Goal: Task Accomplishment & Management: Complete application form

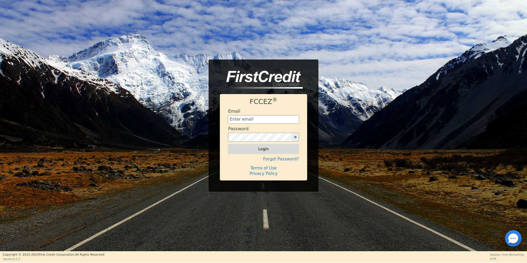
type input "[EMAIL_ADDRESS][DOMAIN_NAME]"
click at [272, 149] on button "Login" at bounding box center [263, 148] width 71 height 9
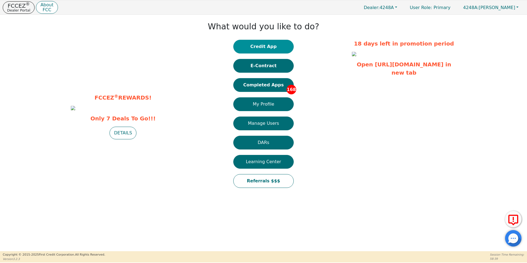
click at [261, 44] on button "Credit App" at bounding box center [263, 47] width 60 height 14
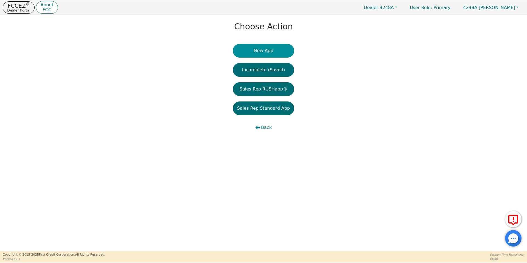
click at [262, 51] on button "New App" at bounding box center [264, 51] width 62 height 14
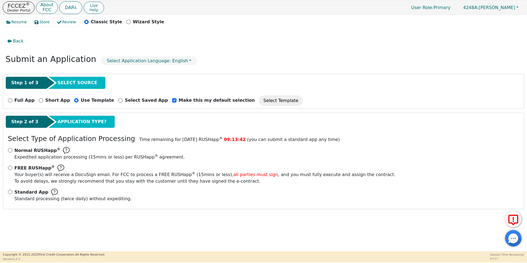
click at [12, 190] on div "Standard App Standard processing (twice daily) without expediting." at bounding box center [264, 195] width 512 height 13
click at [12, 193] on input "Standard App Standard processing (twice daily) without expediting." at bounding box center [10, 192] width 4 height 4
radio input "true"
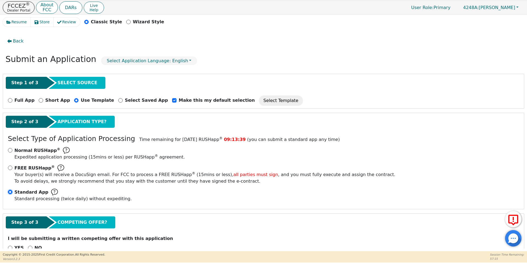
scroll to position [14, 0]
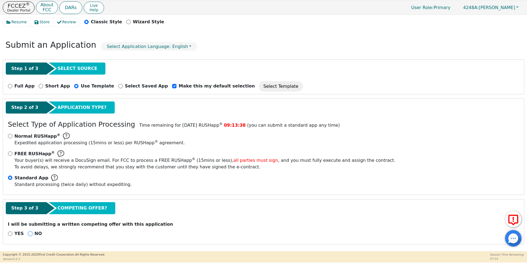
click at [29, 233] on input "NO" at bounding box center [30, 234] width 4 height 4
radio input "true"
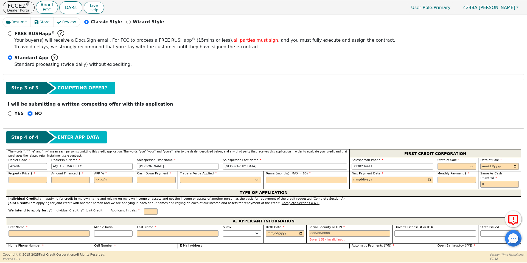
scroll to position [157, 0]
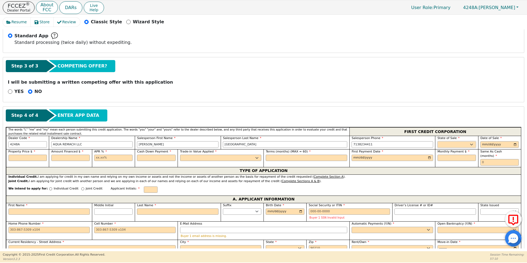
click at [457, 142] on select "AK AL AR AZ CA CO CT DC DE FL [GEOGRAPHIC_DATA] HI IA ID IL IN KS [GEOGRAPHIC_D…" at bounding box center [457, 144] width 38 height 7
select select "[GEOGRAPHIC_DATA]"
click at [438, 141] on select "AK AL AR AZ CA CO CT DC DE FL [GEOGRAPHIC_DATA] HI IA ID IL IN KS [GEOGRAPHIC_D…" at bounding box center [457, 144] width 38 height 7
type input "[DATE]"
click at [37, 160] on input "text" at bounding box center [28, 158] width 38 height 7
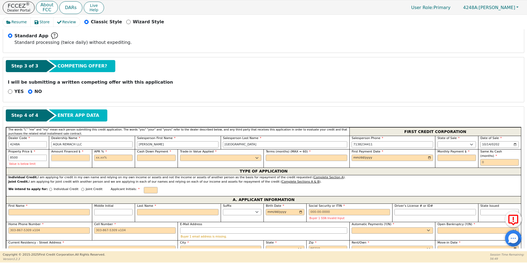
type input "8500.00"
type input "17.99"
type input "0.00"
select select "n"
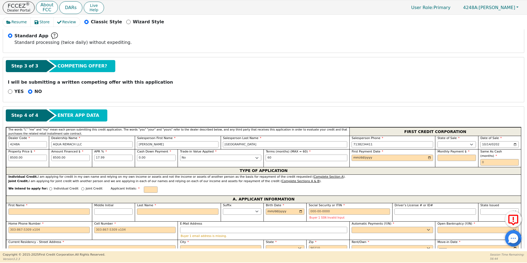
type input "60"
type input "[DATE]"
type input "215.80"
click at [34, 209] on input "First Name" at bounding box center [50, 212] width 82 height 7
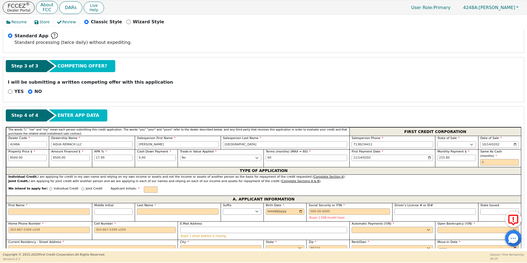
type input "J"
type input "Jo"
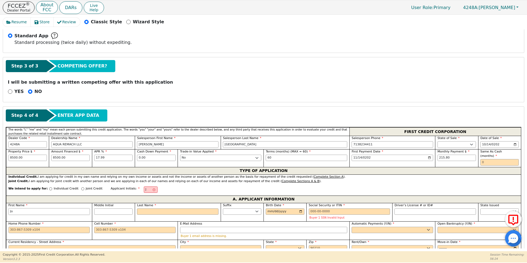
type input "Joh"
type input "Joha"
type input "[PERSON_NAME]"
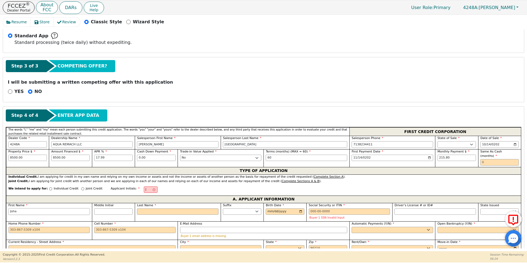
type input "[PERSON_NAME]"
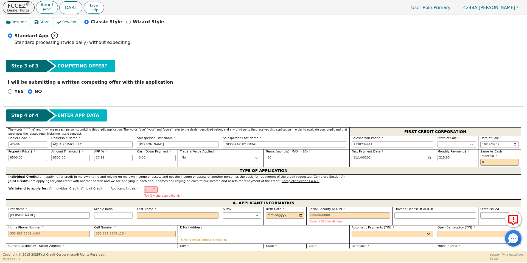
type input "[PERSON_NAME]"
type input "JR"
type input "R"
type input "[PERSON_NAME]"
type input "Ra"
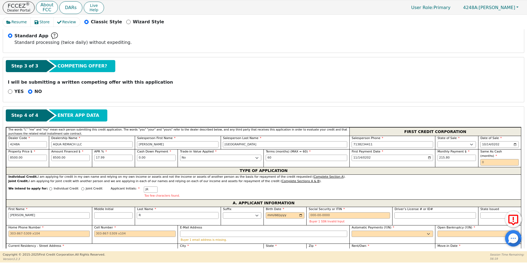
type input "[PERSON_NAME] [PERSON_NAME]"
type input "Ram"
type input "[PERSON_NAME]"
type input "Ramo"
type input "[PERSON_NAME]"
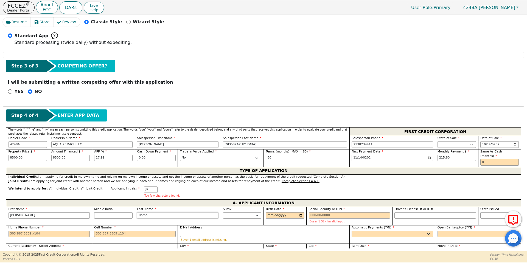
type input "[PERSON_NAME]"
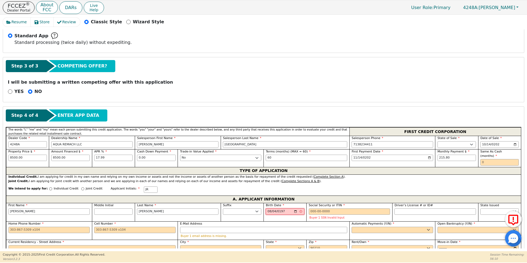
type input "[DATE]"
click at [322, 209] on input "Social Security or ITIN" at bounding box center [350, 212] width 82 height 7
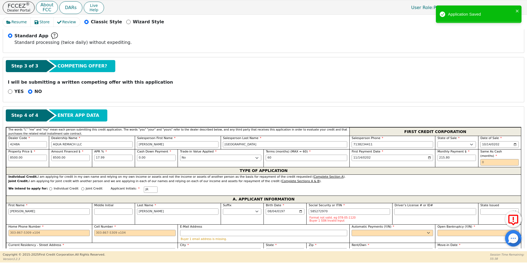
type input "***-**-2970"
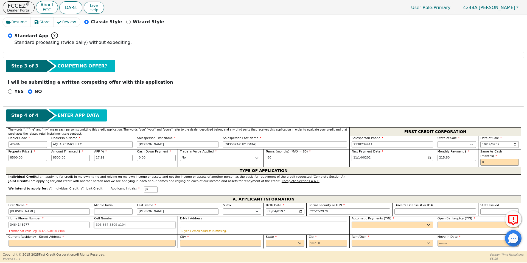
type input "[PHONE_NUMBER]"
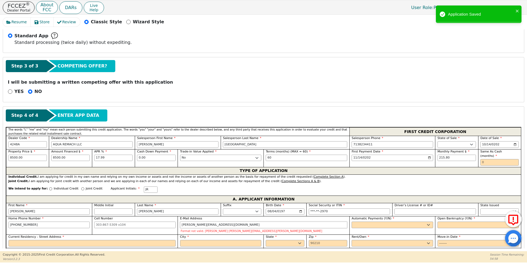
type input "[PERSON_NAME][EMAIL_ADDRESS][DOMAIN_NAME]"
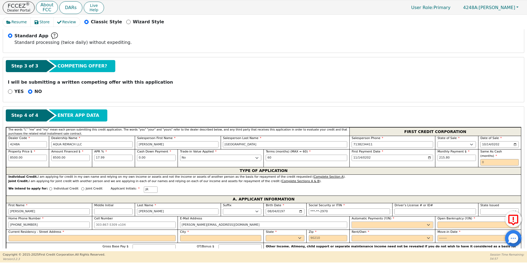
select select "y"
type input "[PERSON_NAME]"
select select "n"
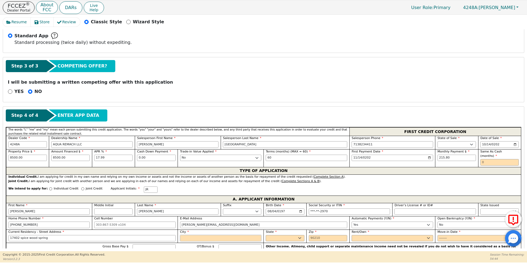
type input "17402 spice wood spring"
type input "p"
type input "spring"
select select "[GEOGRAPHIC_DATA]"
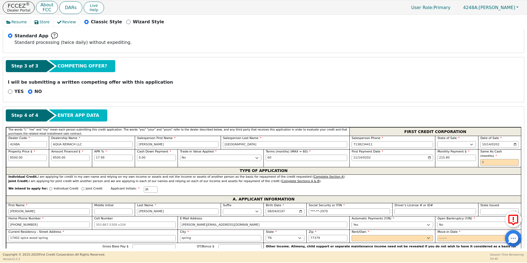
type input "77379"
select select "Own"
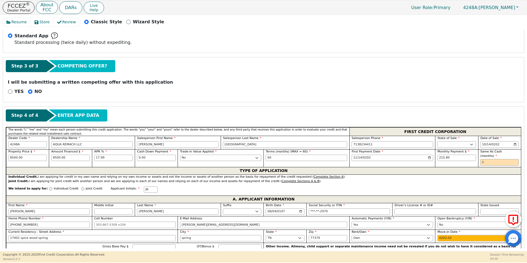
type input "2024-02"
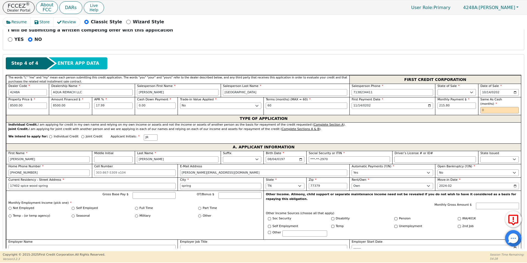
scroll to position [223, 0]
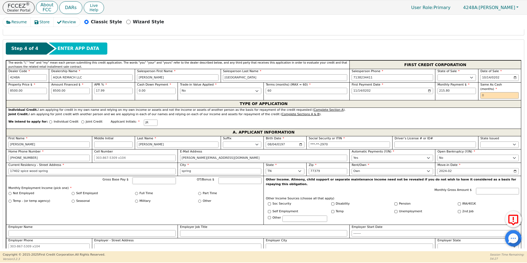
click at [139, 178] on input "Gross Base Pay $" at bounding box center [154, 181] width 43 height 7
type input "4330"
click at [137, 192] on input "Full Time" at bounding box center [136, 193] width 3 height 3
radio input "true"
type input "4330.00"
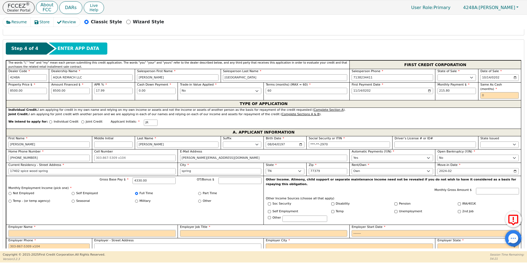
click at [118, 230] on input "Employer Name" at bounding box center [92, 233] width 167 height 7
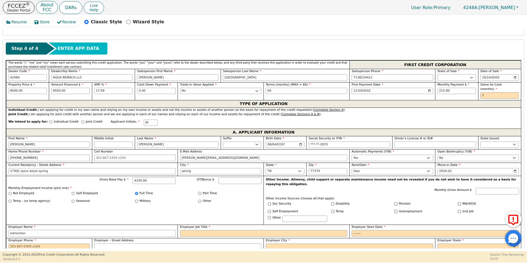
type input "edmenton"
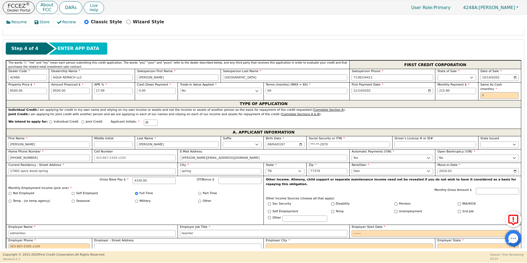
type input "teacher"
type input "2020-01"
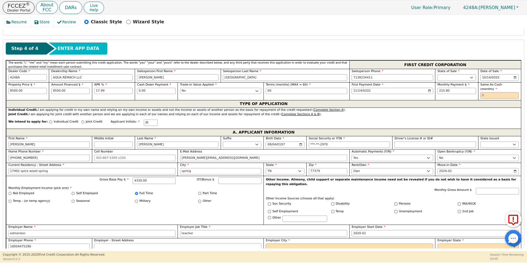
type input "180-044-7528 6"
type input "Spring"
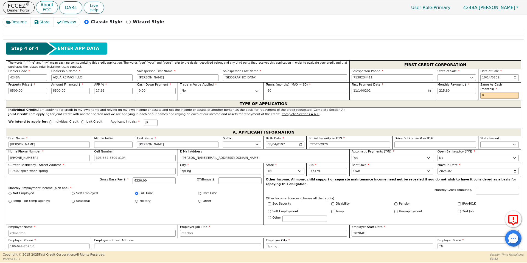
select select "[GEOGRAPHIC_DATA]"
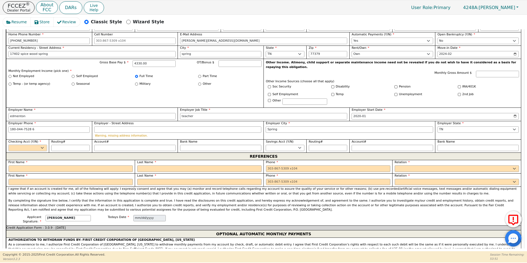
click at [33, 145] on select "Yes No" at bounding box center [28, 148] width 38 height 7
select select "y"
click at [9, 145] on select "Yes No" at bounding box center [28, 148] width 38 height 7
click at [32, 157] on div "REFERENCES" at bounding box center [263, 156] width 515 height 7
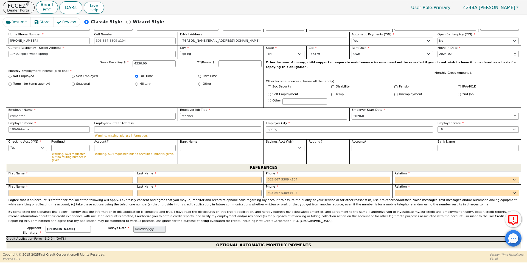
click at [35, 177] on div at bounding box center [71, 180] width 124 height 7
click at [37, 177] on input "text" at bounding box center [71, 180] width 124 height 7
type input "[PERSON_NAME]"
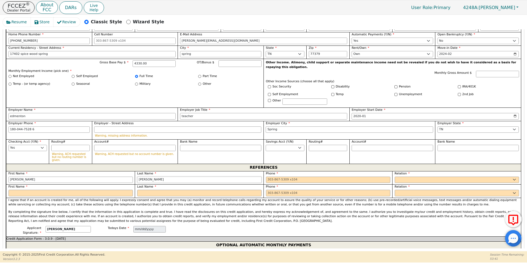
type input "[PERSON_NAME]"
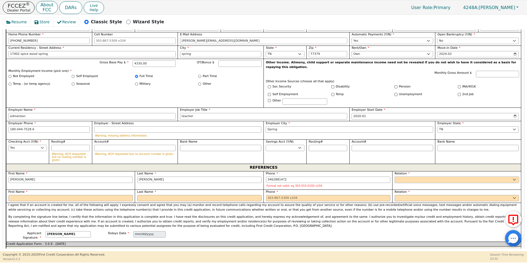
type input "[PHONE_NUMBER]"
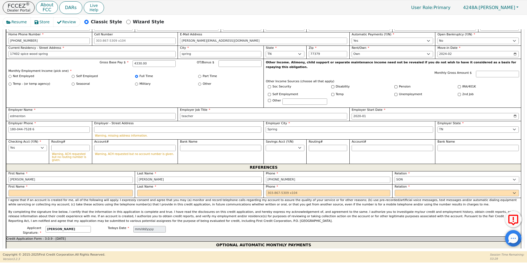
select select "SIGNIFICANT OTHER"
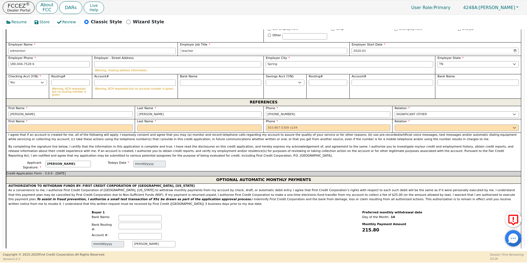
scroll to position [410, 0]
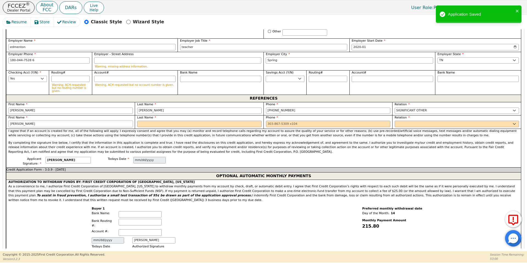
type input "[PERSON_NAME]"
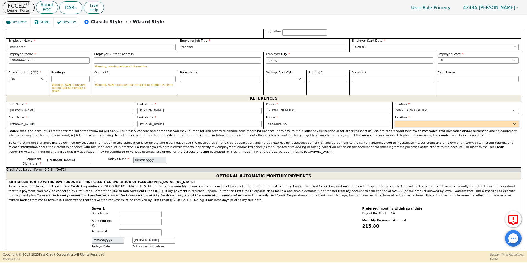
type input "[PHONE_NUMBER]"
select select "FRIEND"
click at [250, 157] on div "Applicant Signature: [PERSON_NAME] Todays Date [DATE]" at bounding box center [263, 162] width 515 height 10
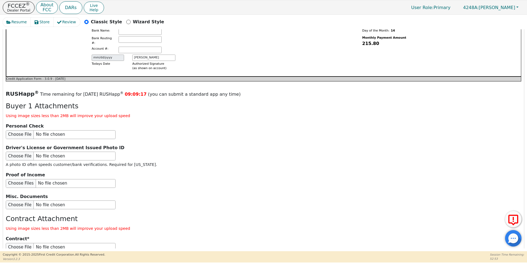
scroll to position [622, 0]
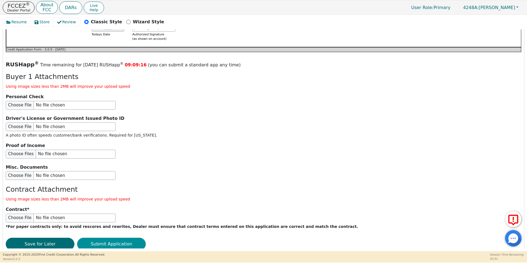
click at [136, 238] on button "Submit Application" at bounding box center [111, 244] width 69 height 13
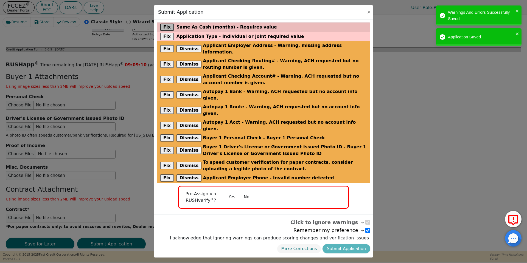
click at [163, 27] on button "Fix" at bounding box center [166, 27] width 13 height 7
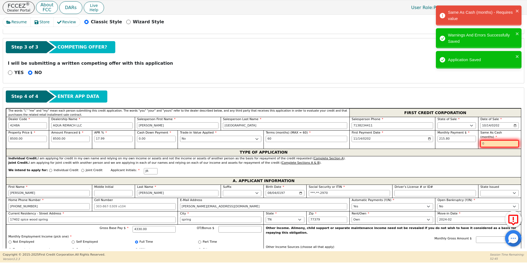
scroll to position [176, 0]
click at [493, 140] on input "text" at bounding box center [499, 143] width 38 height 7
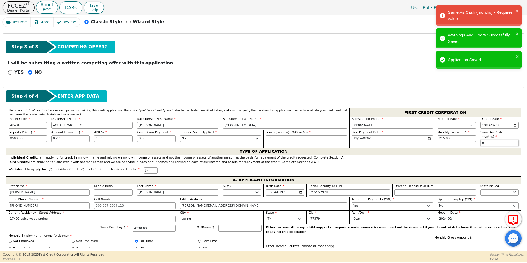
type input "0"
click at [380, 150] on div "TYPE OF APPLICATION" at bounding box center [263, 151] width 515 height 7
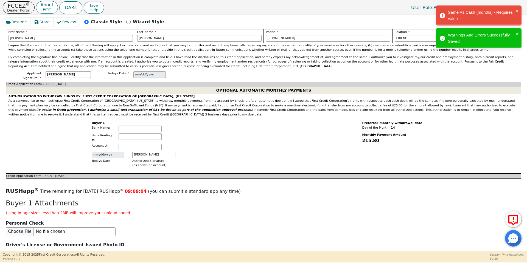
scroll to position [622, 0]
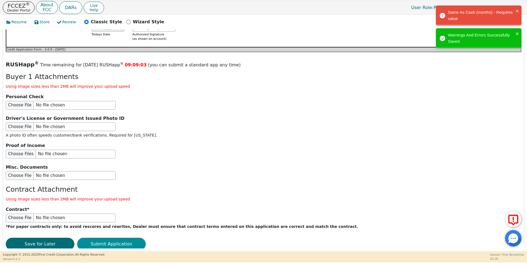
click at [113, 238] on button "Submit Application" at bounding box center [111, 244] width 69 height 13
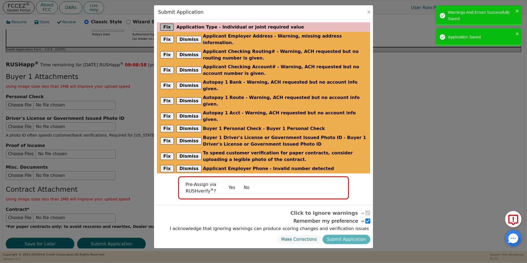
click at [162, 27] on button "Fix" at bounding box center [166, 27] width 13 height 7
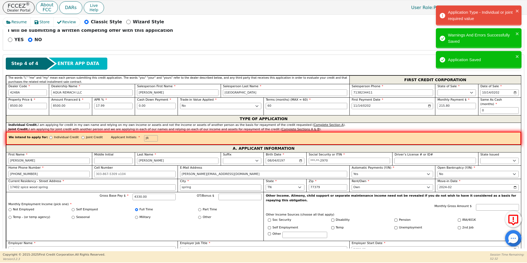
scroll to position [203, 0]
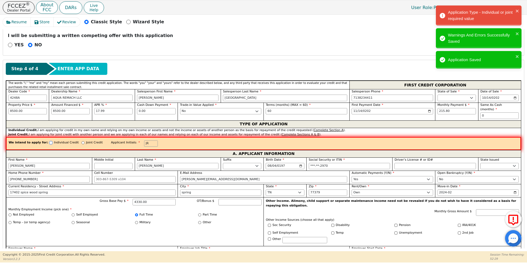
click at [49, 141] on input "Individual Credit" at bounding box center [50, 142] width 3 height 3
radio input "true"
click at [90, 144] on div "We intend to apply for: Individual Credit Joint Credit Applicant Initials: JR" at bounding box center [263, 143] width 515 height 13
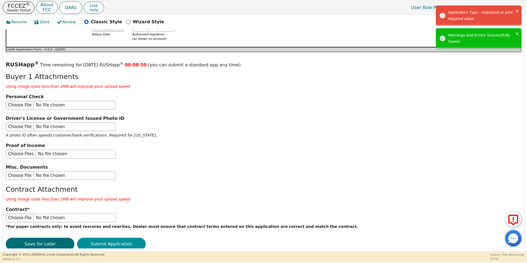
click at [110, 238] on button "Submit Application" at bounding box center [111, 244] width 69 height 13
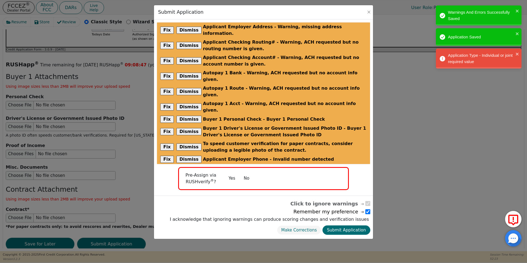
scroll to position [622, 0]
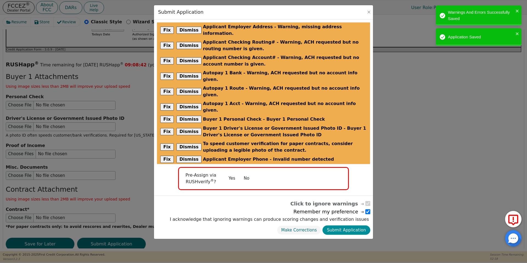
click at [345, 226] on button "Submit Application" at bounding box center [347, 231] width 48 height 10
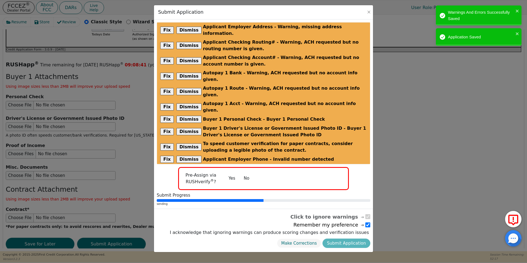
radio input "false"
checkbox input "false"
click at [345, 204] on div "Back Submit an Application Select Application Language: English Step 1 of 3 SEL…" at bounding box center [264, 138] width 522 height 219
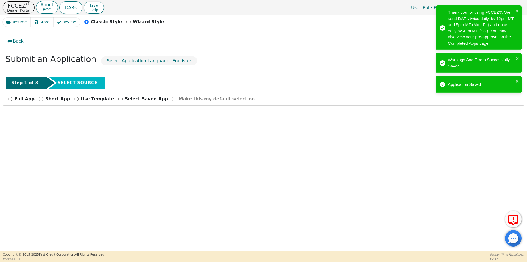
scroll to position [0, 0]
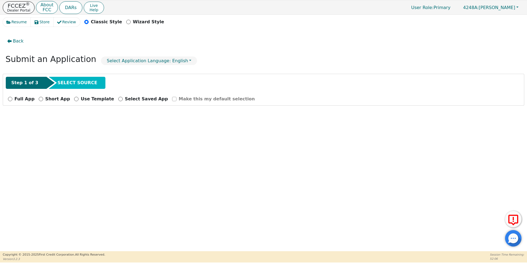
click at [22, 3] on p "FCCEZ ®" at bounding box center [18, 5] width 23 height 5
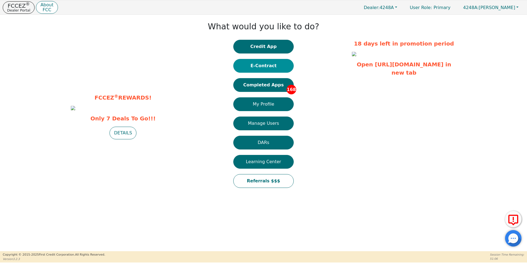
click at [259, 68] on button "E-Contract" at bounding box center [263, 66] width 60 height 14
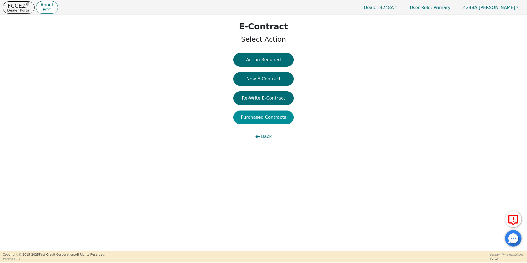
click at [274, 120] on button "Purchased Contracts" at bounding box center [263, 118] width 60 height 14
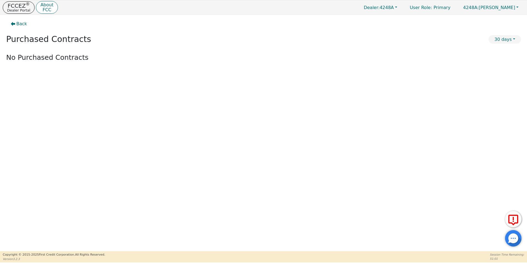
click at [274, 120] on div "Back Purchased Contracts 30 days No Purchased Contracts App Date Cont Date Cust…" at bounding box center [263, 133] width 527 height 237
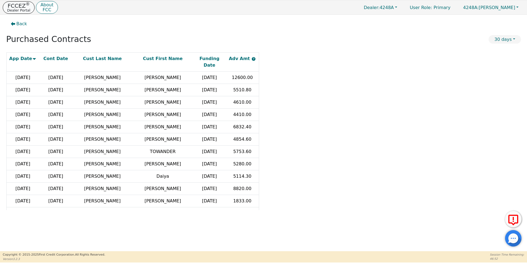
click at [12, 10] on p "Dealer Portal" at bounding box center [18, 11] width 23 height 4
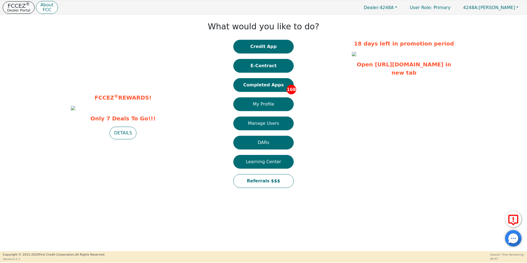
click at [12, 10] on p "Dealer Portal" at bounding box center [18, 11] width 23 height 4
click at [23, 7] on p "FCCEZ ®" at bounding box center [18, 5] width 23 height 5
click at [527, 29] on div "FCCEZ ® REWARDS! Only 7 Deals To Go!!! DETAILS What would you like to do? Credi…" at bounding box center [263, 105] width 527 height 181
click at [257, 85] on button "Completed Apps 168" at bounding box center [263, 85] width 60 height 14
